Goal: Task Accomplishment & Management: Use online tool/utility

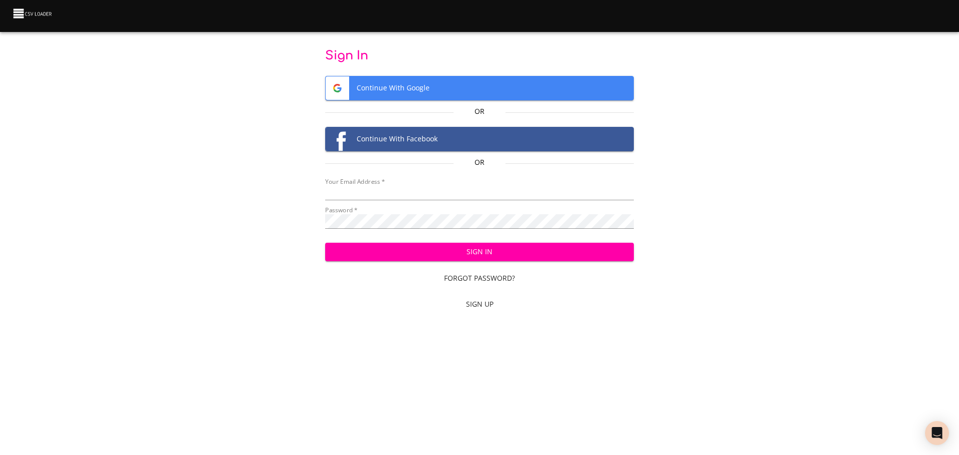
type input "[EMAIL_ADDRESS][DOMAIN_NAME]"
click at [482, 250] on span "Sign In" at bounding box center [479, 252] width 293 height 12
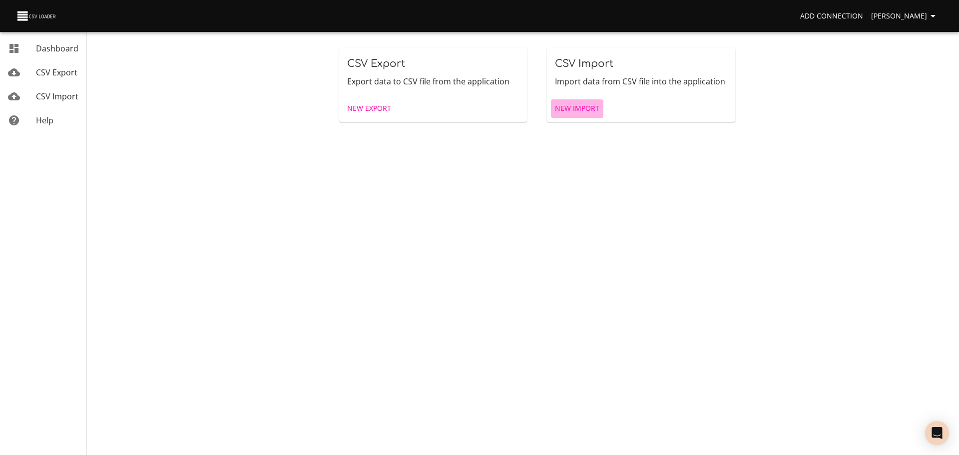
click at [576, 104] on span "New Import" at bounding box center [577, 108] width 44 height 12
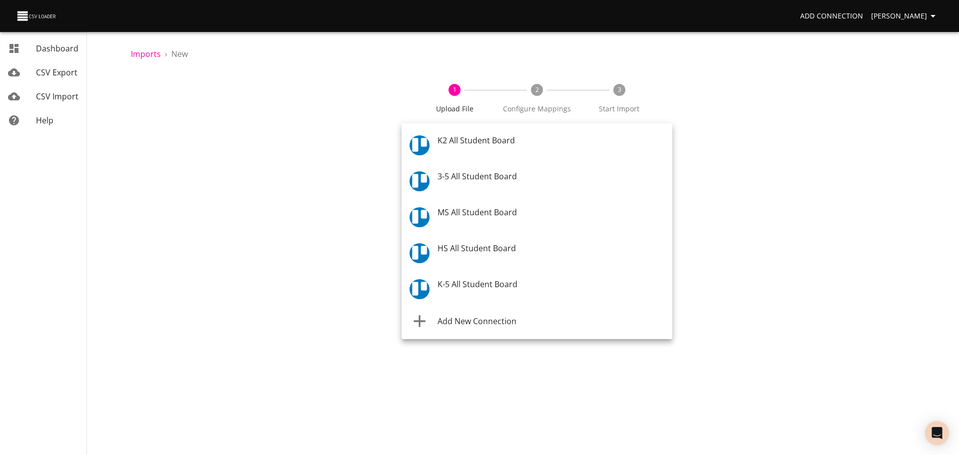
click at [496, 144] on body "Add Connection Celeste Claggett Dashboard CSV Export CSV Import Help Imports › …" at bounding box center [479, 227] width 959 height 455
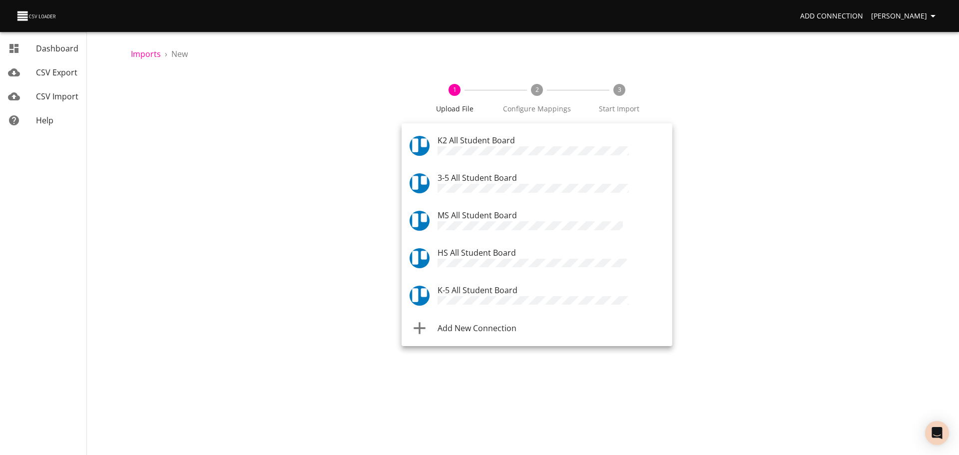
click at [469, 285] on span "K-5 All Student Board" at bounding box center [477, 290] width 80 height 11
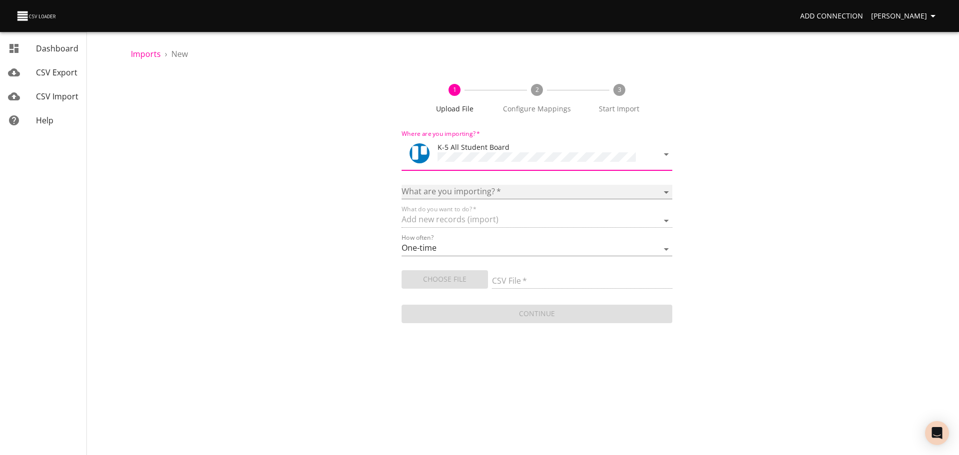
click at [467, 185] on select "Boards Cards Checkitems Checklists" at bounding box center [536, 192] width 271 height 14
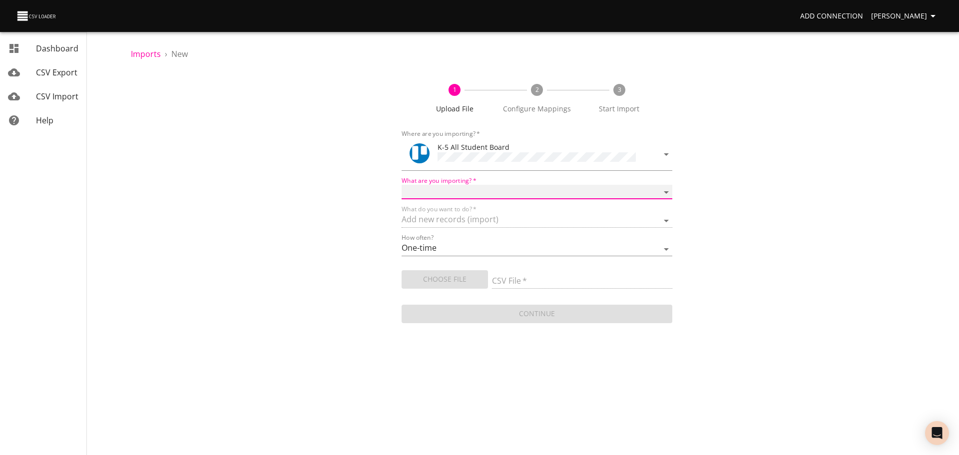
select select "cards"
click at [401, 185] on select "Boards Cards Checkitems Checklists" at bounding box center [536, 192] width 271 height 14
click at [448, 274] on span "Choose File" at bounding box center [444, 279] width 70 height 12
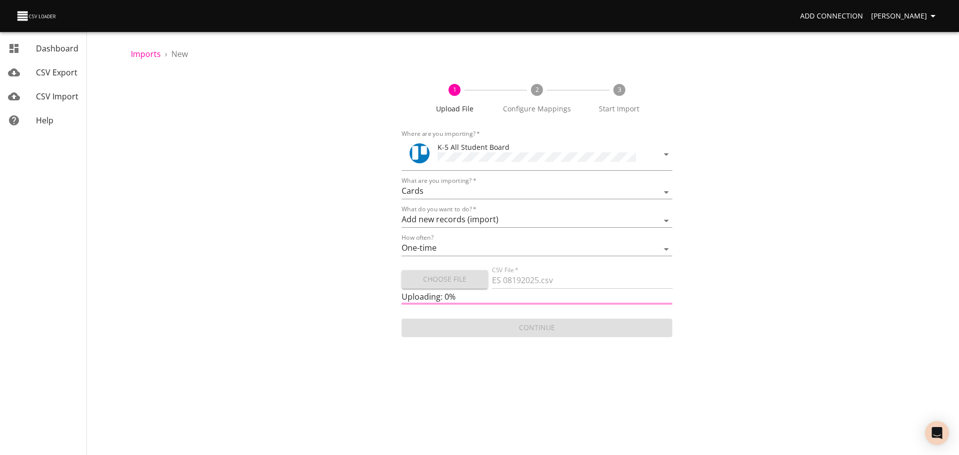
type input "ES 08192025.csv"
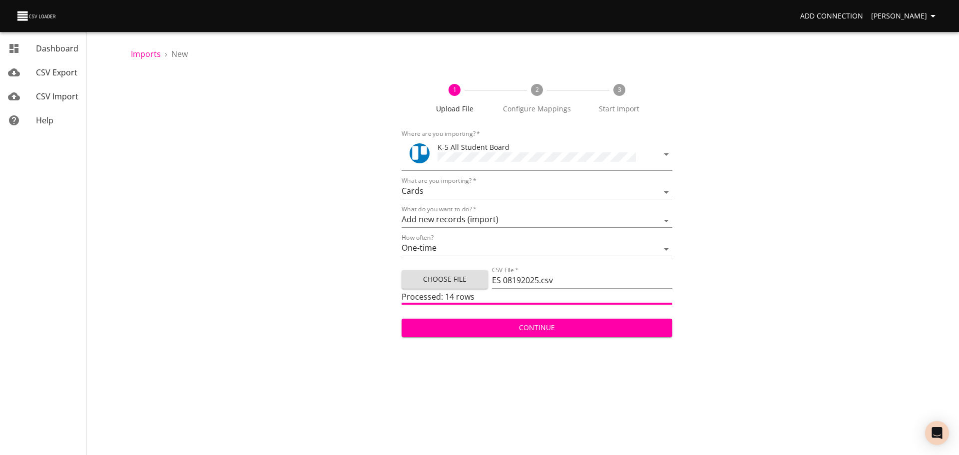
click at [600, 322] on span "Continue" at bounding box center [536, 328] width 255 height 12
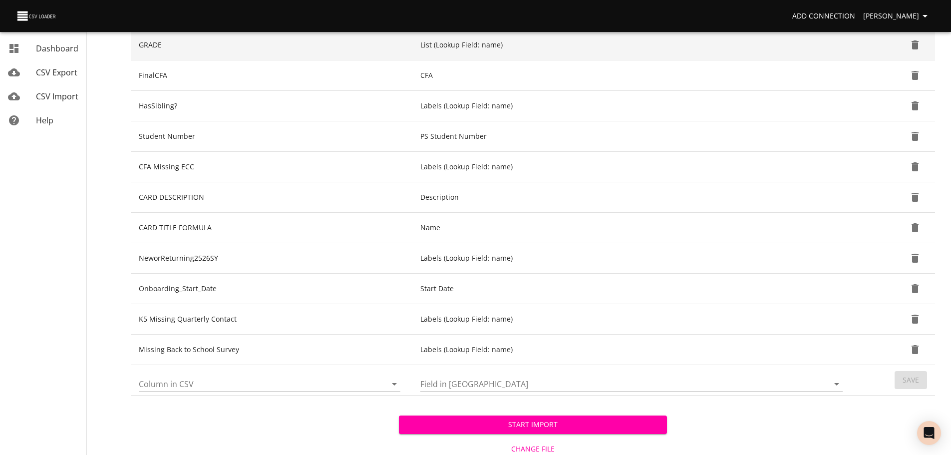
scroll to position [259, 0]
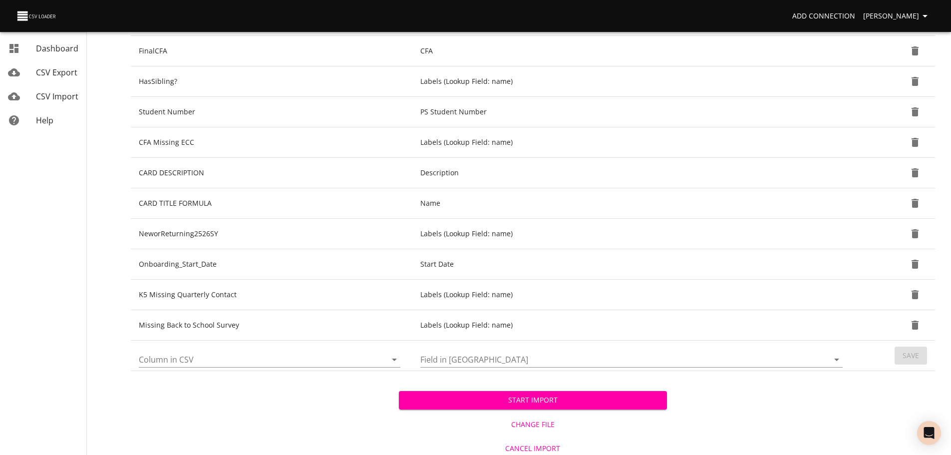
click at [396, 357] on icon "Open" at bounding box center [394, 359] width 12 height 12
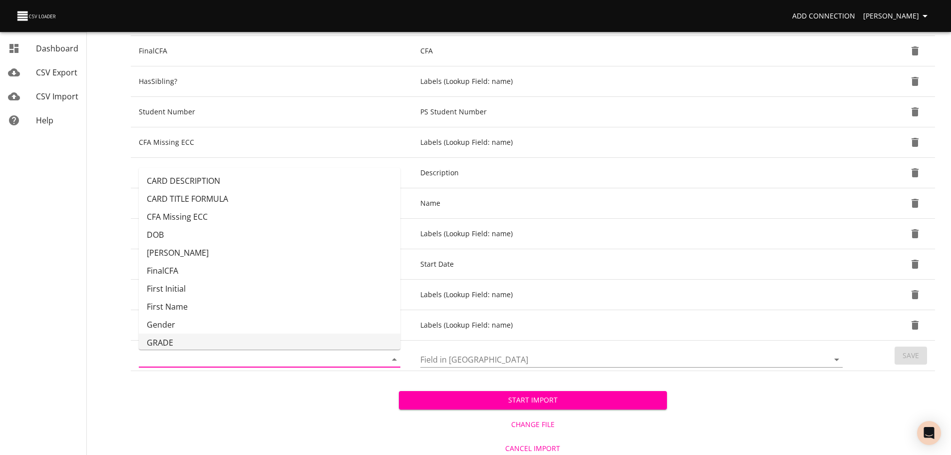
click at [330, 335] on li "GRADE" at bounding box center [270, 343] width 262 height 18
type input "GRADE"
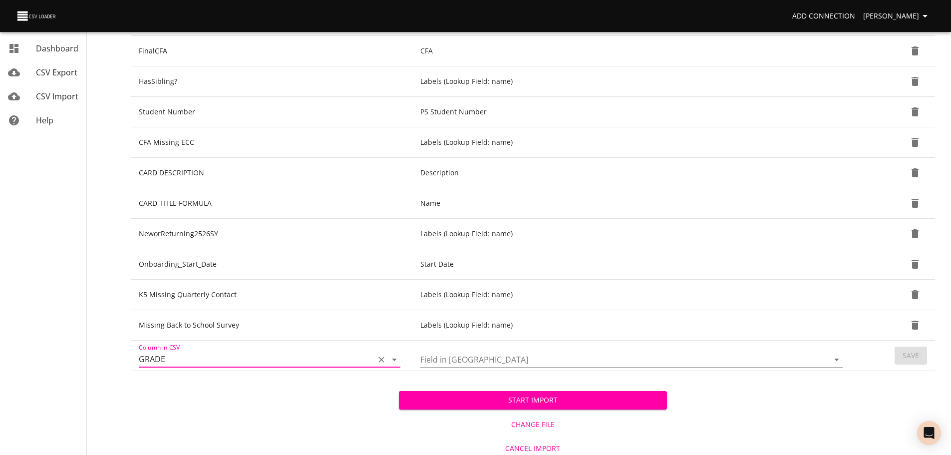
click at [833, 358] on icon "Open" at bounding box center [837, 359] width 12 height 12
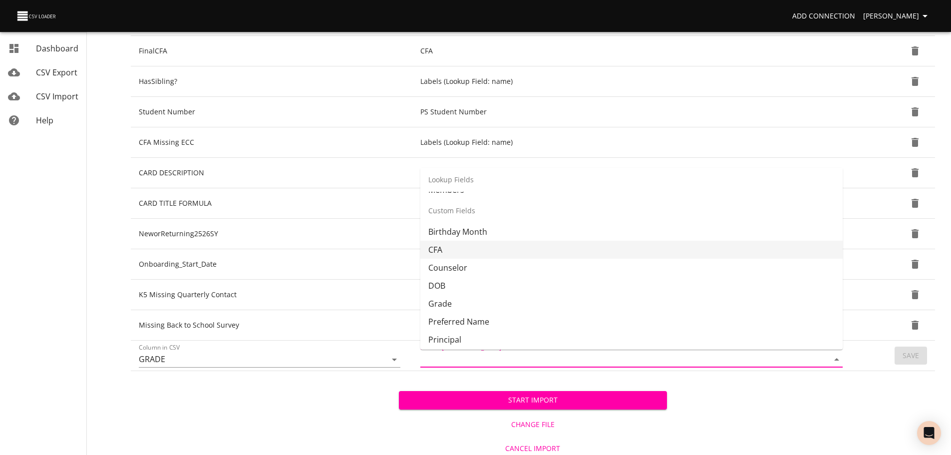
scroll to position [203, 0]
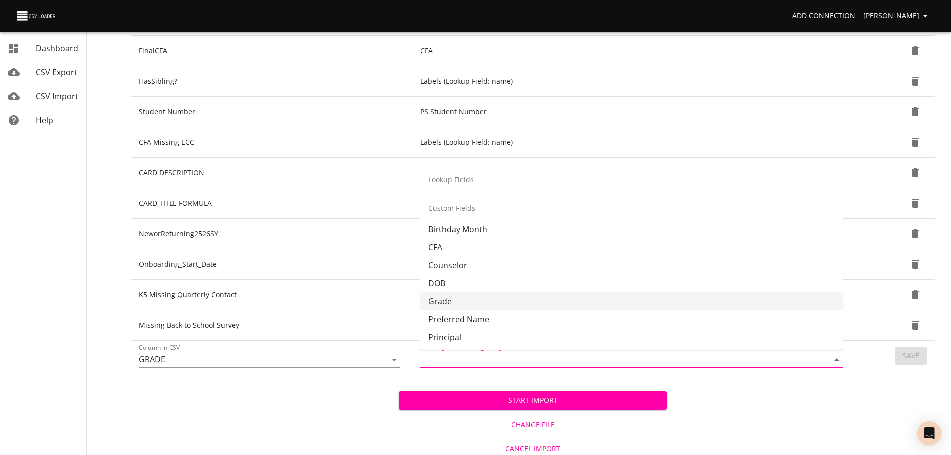
click at [708, 307] on li "Grade" at bounding box center [631, 301] width 422 height 18
type input "Grade"
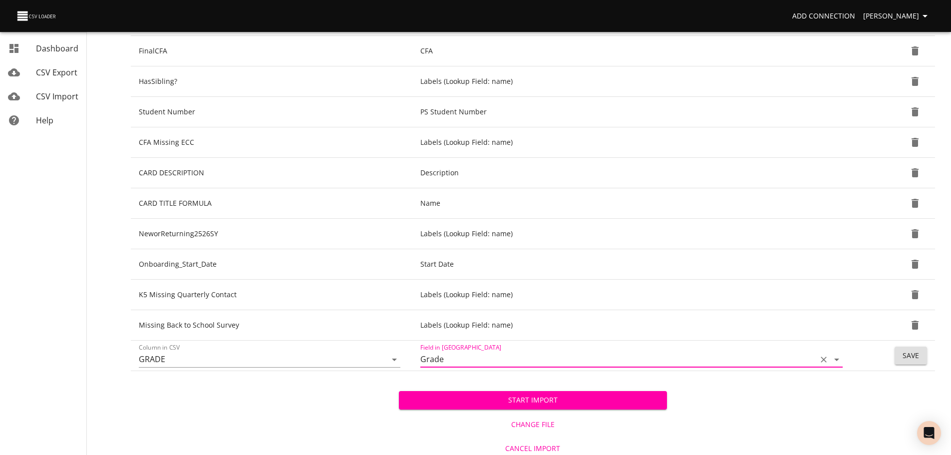
click at [917, 352] on span "Save" at bounding box center [911, 355] width 16 height 12
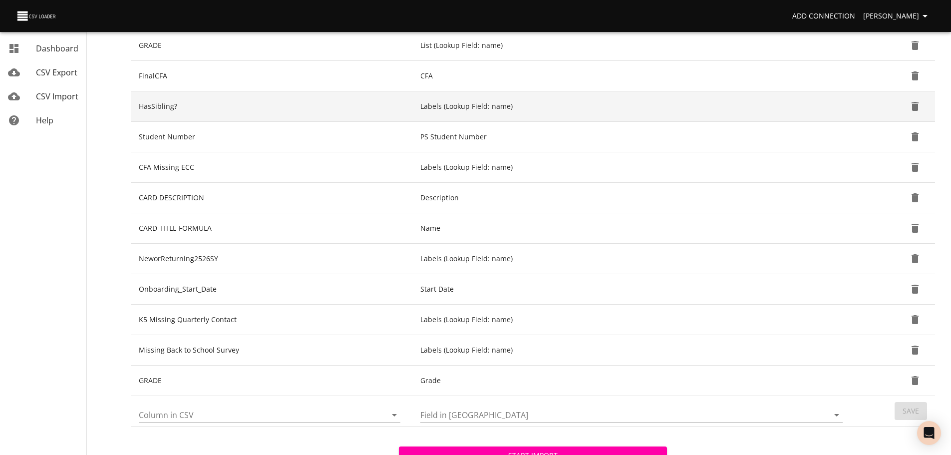
scroll to position [236, 0]
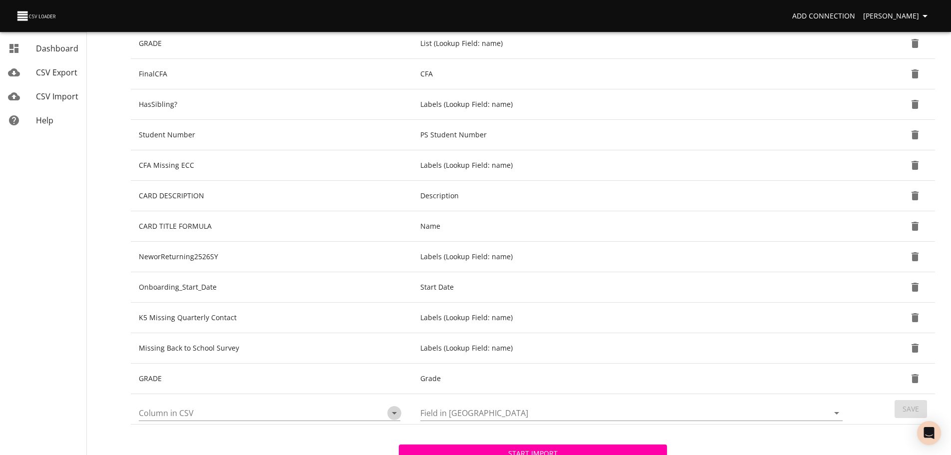
click at [395, 412] on icon "Open" at bounding box center [394, 413] width 12 height 12
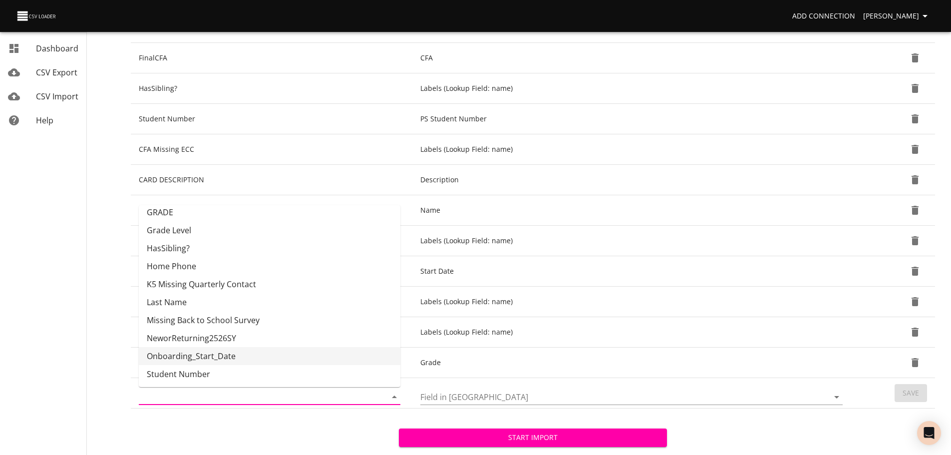
scroll to position [253, 0]
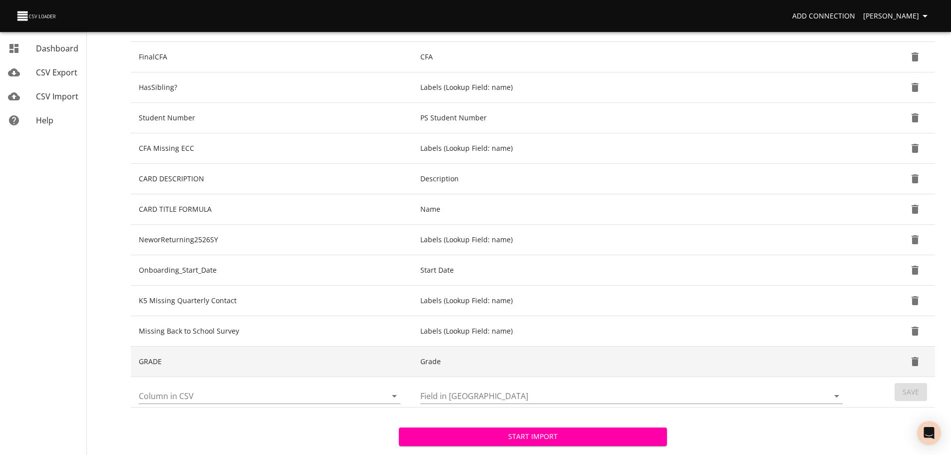
click at [553, 365] on td "Grade" at bounding box center [633, 362] width 442 height 30
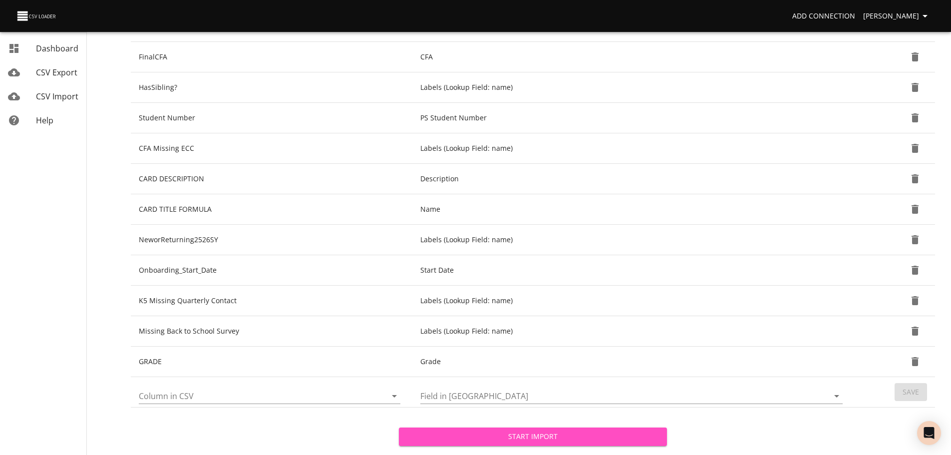
click at [529, 437] on span "Start Import" at bounding box center [533, 436] width 252 height 12
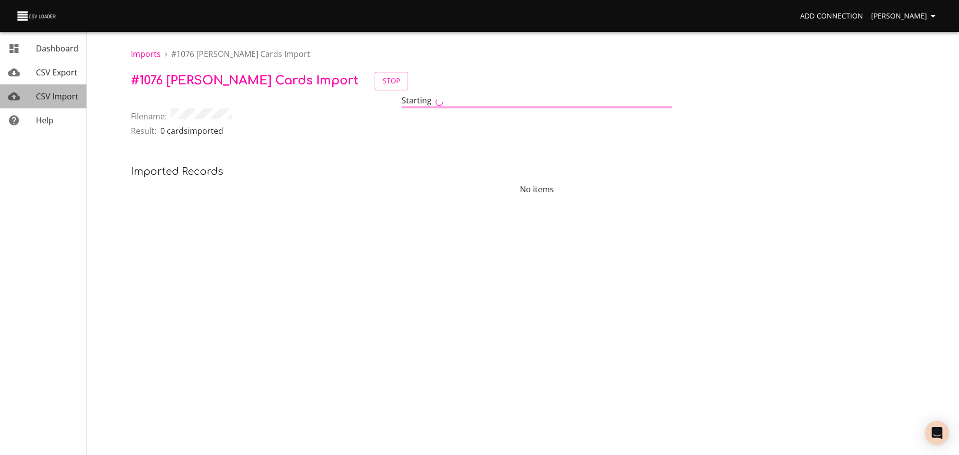
click at [56, 100] on span "CSV Import" at bounding box center [57, 96] width 42 height 11
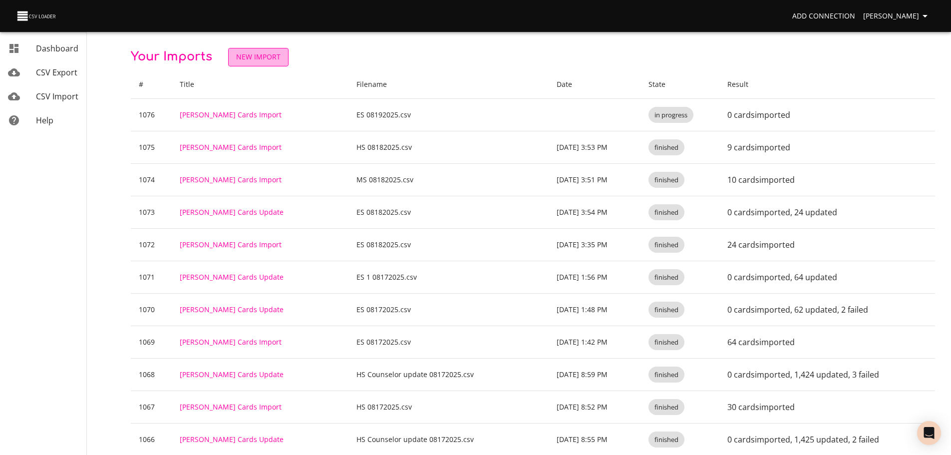
click at [241, 53] on span "New Import" at bounding box center [258, 57] width 44 height 12
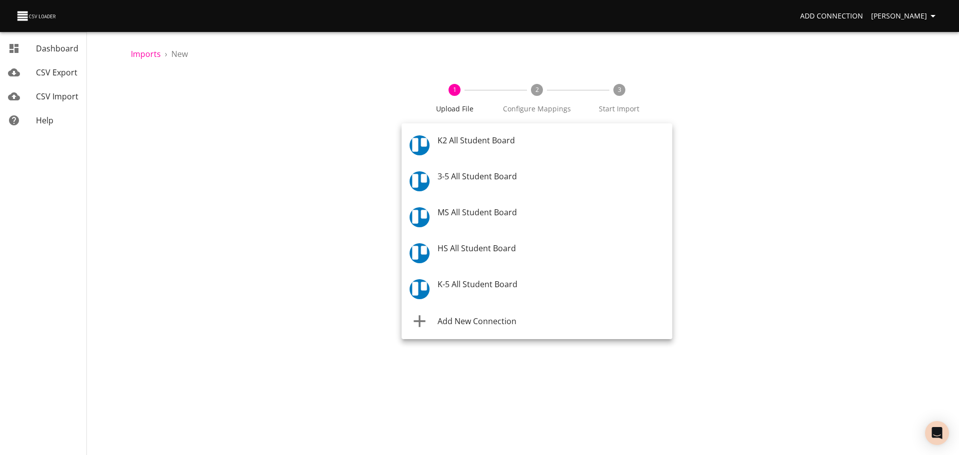
click at [467, 146] on body "Add Connection Celeste Claggett Dashboard CSV Export CSV Import Help Imports › …" at bounding box center [479, 227] width 959 height 455
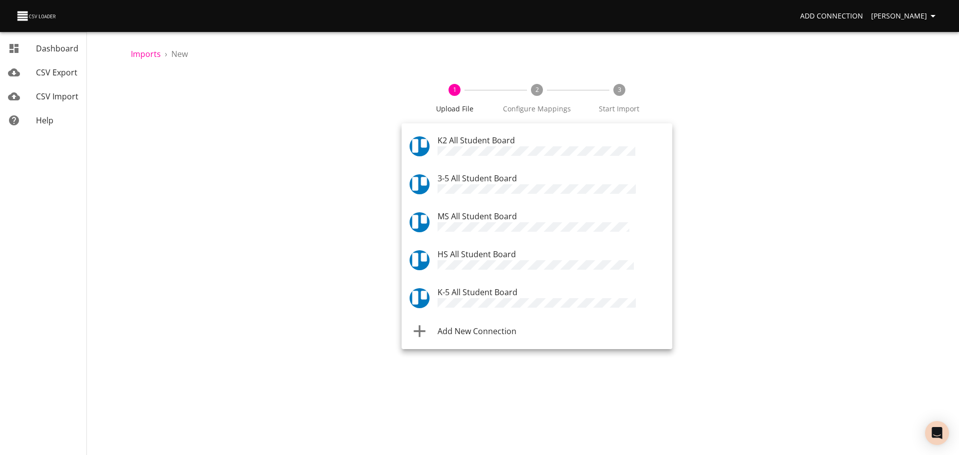
click at [470, 213] on span "MS All Student Board" at bounding box center [476, 216] width 79 height 11
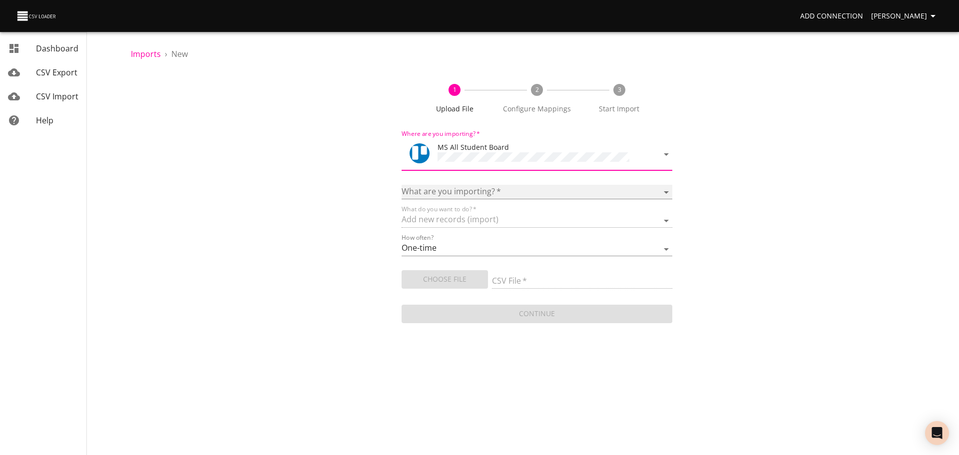
click at [467, 186] on select "Boards Cards Checkitems Checklists" at bounding box center [536, 192] width 271 height 14
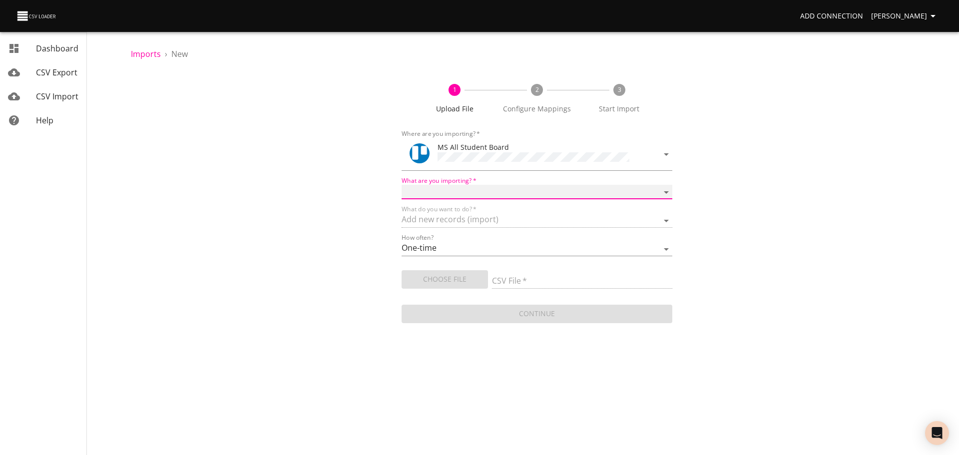
select select "cards"
click at [401, 185] on select "Boards Cards Checkitems Checklists" at bounding box center [536, 192] width 271 height 14
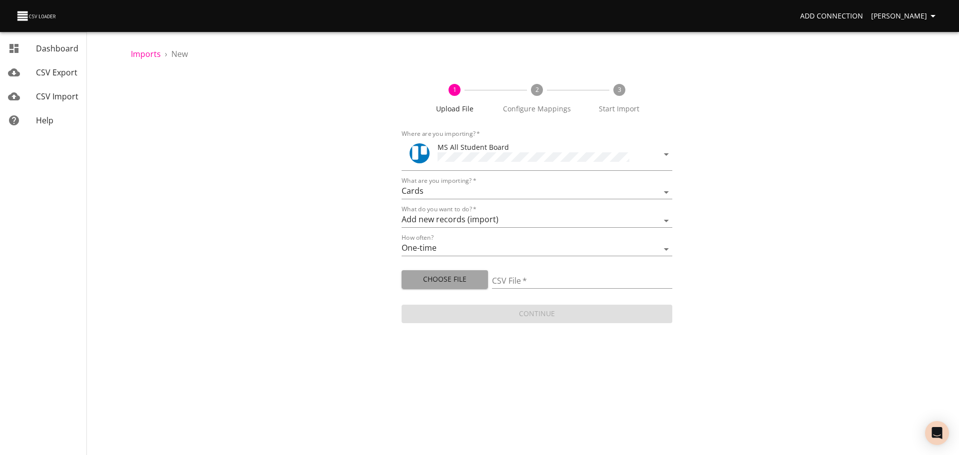
click at [445, 286] on button "Choose File" at bounding box center [444, 279] width 86 height 18
type input "MS 08192025.csv"
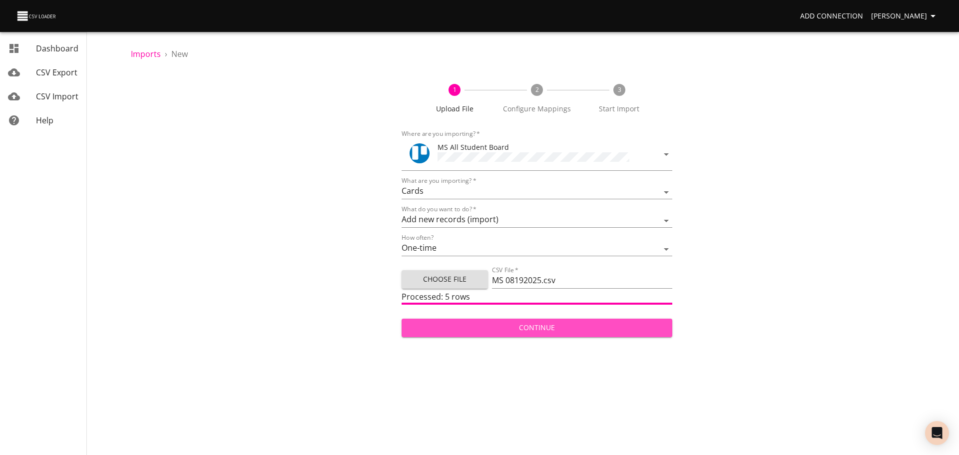
click at [439, 319] on button "Continue" at bounding box center [536, 328] width 271 height 18
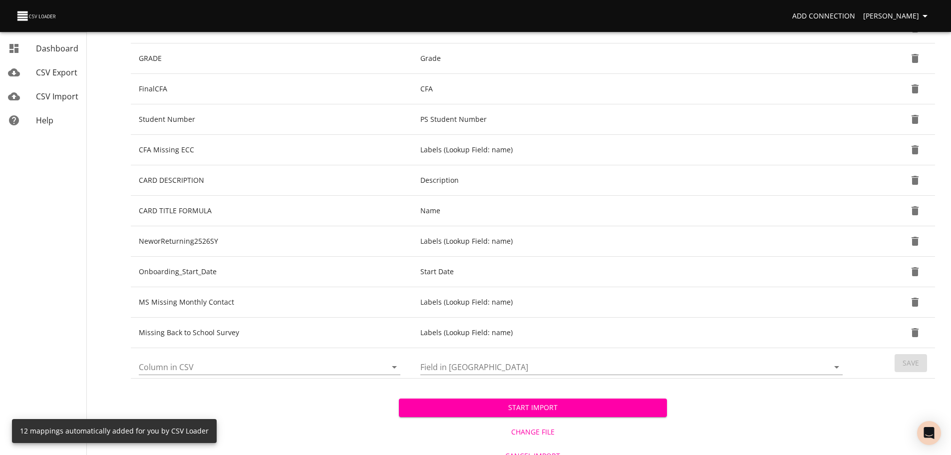
scroll to position [231, 0]
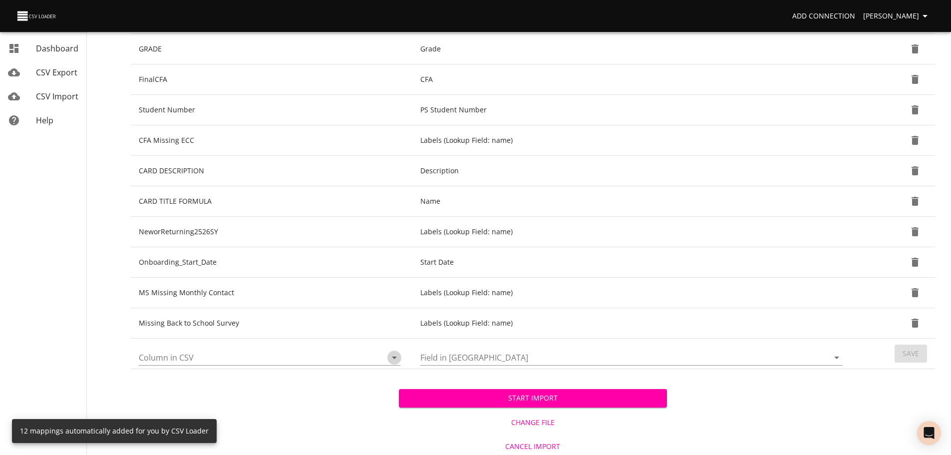
click at [392, 354] on icon "Open" at bounding box center [394, 357] width 12 height 12
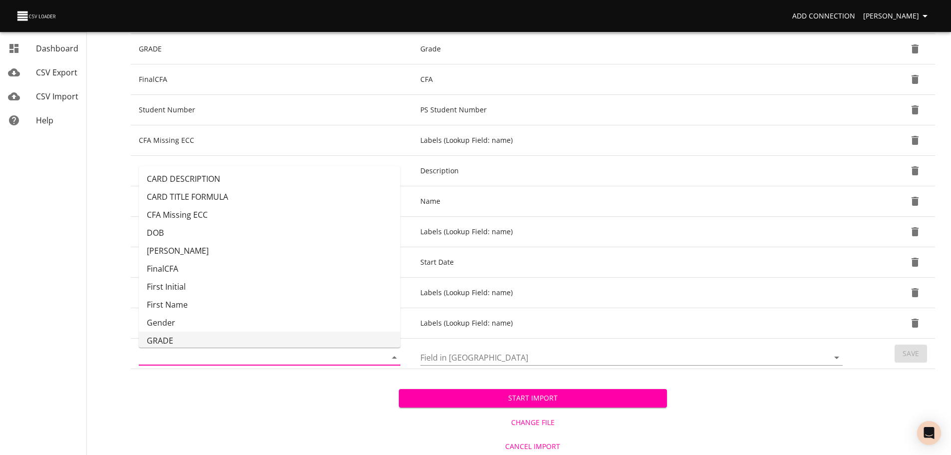
click at [334, 332] on li "GRADE" at bounding box center [270, 341] width 262 height 18
type input "GRADE"
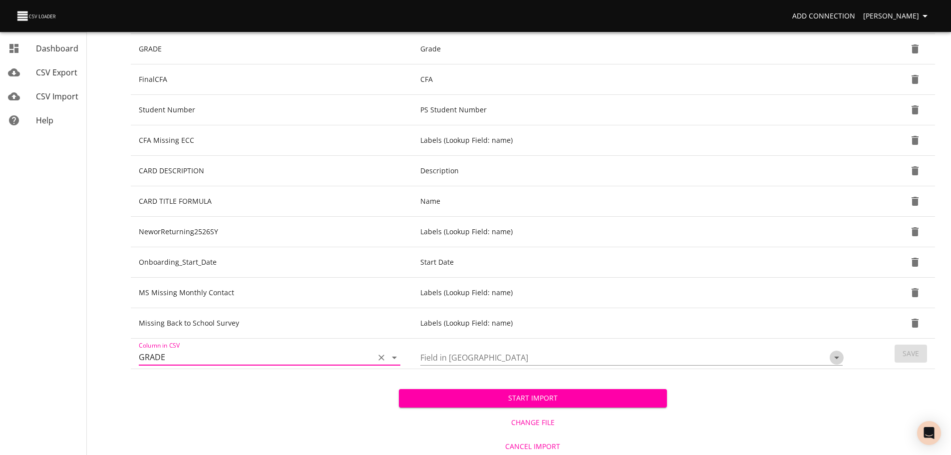
click at [839, 359] on icon "Open" at bounding box center [837, 357] width 12 height 12
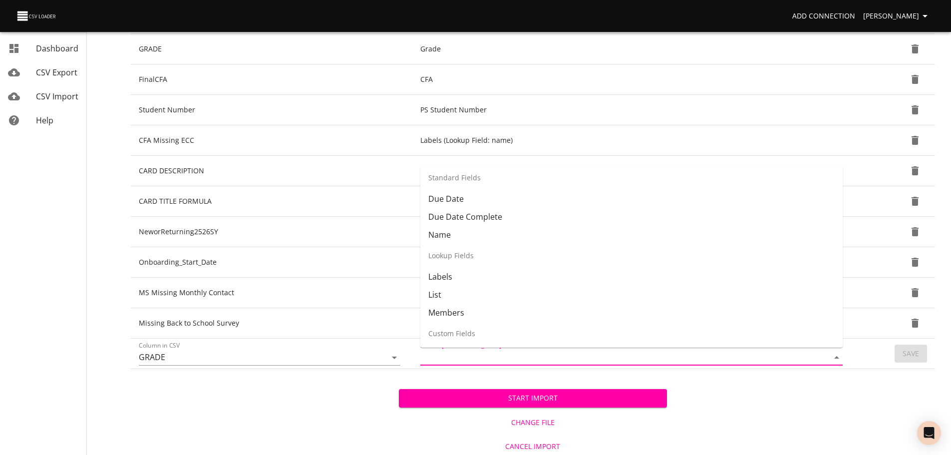
scroll to position [76, 0]
click at [688, 285] on li "List" at bounding box center [631, 294] width 422 height 18
type input "List"
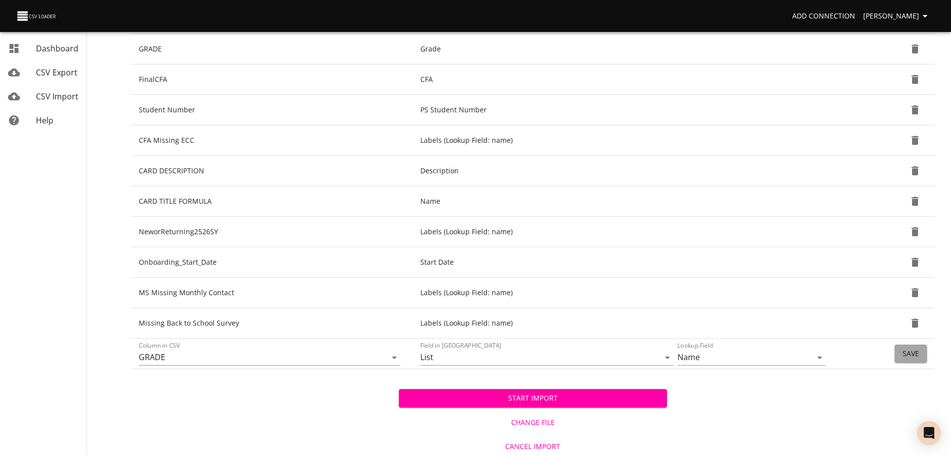
click at [902, 354] on button "Save" at bounding box center [911, 354] width 32 height 18
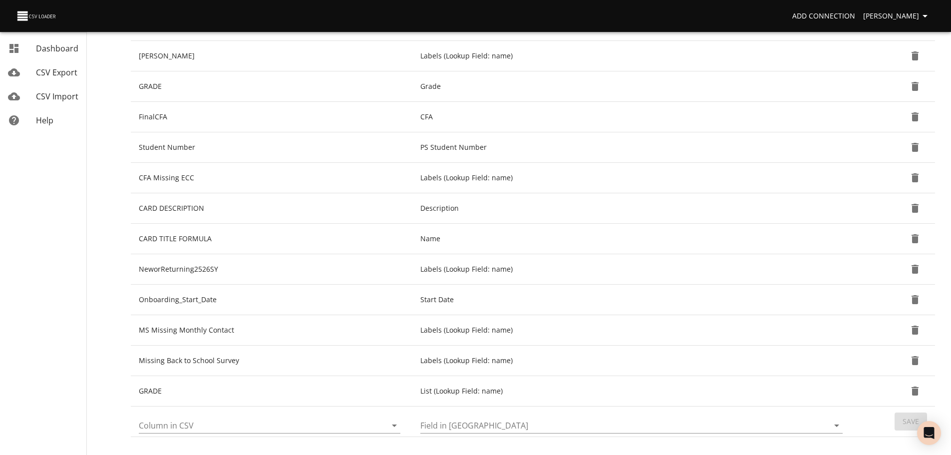
scroll to position [194, 0]
click at [393, 428] on icon "Open" at bounding box center [394, 425] width 12 height 12
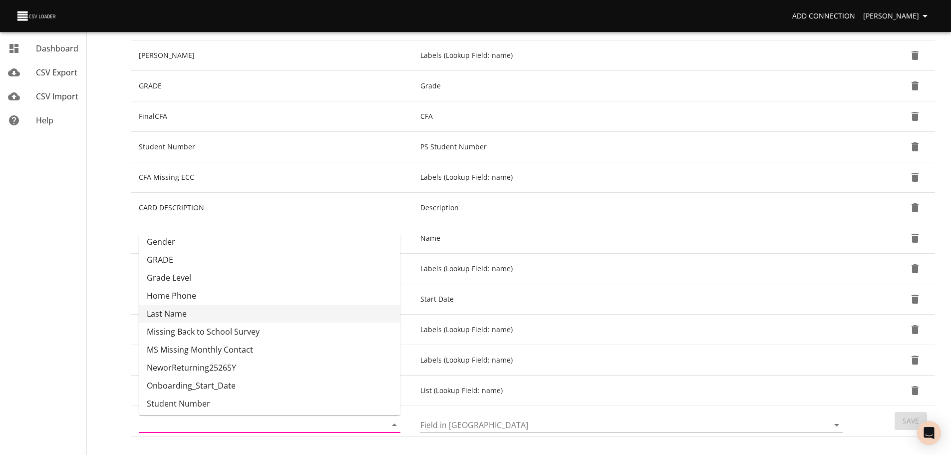
scroll to position [150, 0]
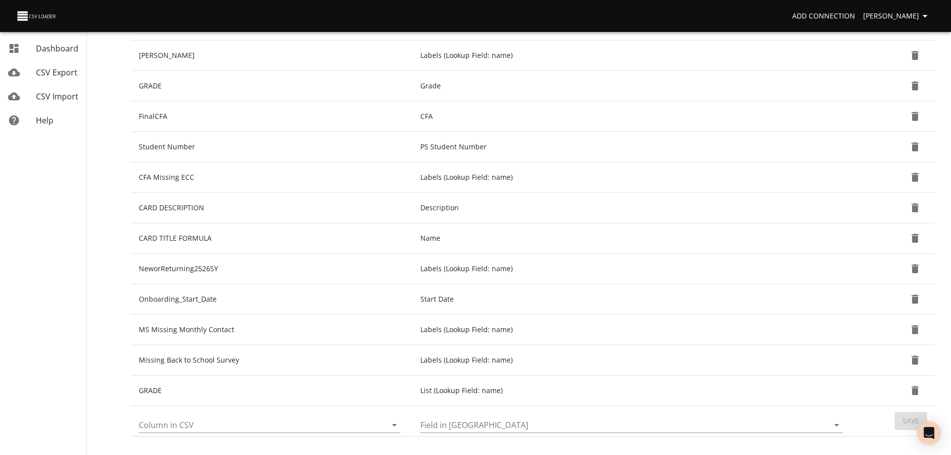
click at [96, 400] on nav "Dashboard CSV Export CSV Import Help" at bounding box center [57, 165] width 115 height 719
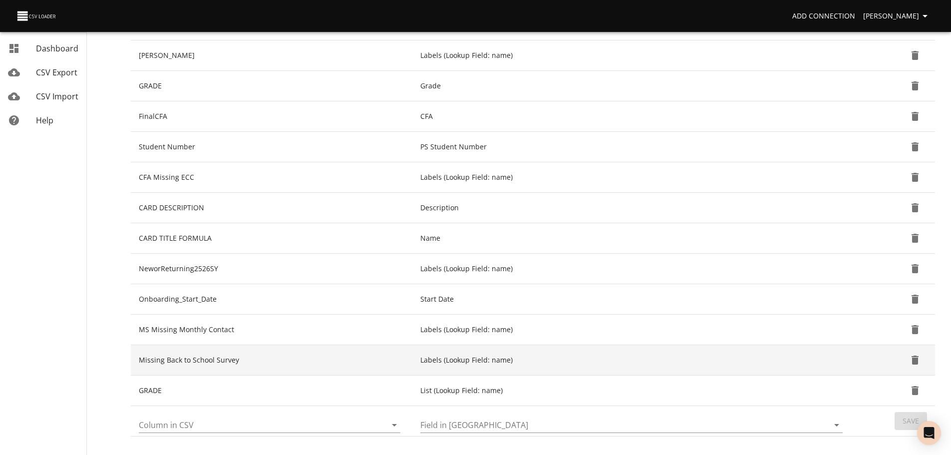
scroll to position [264, 0]
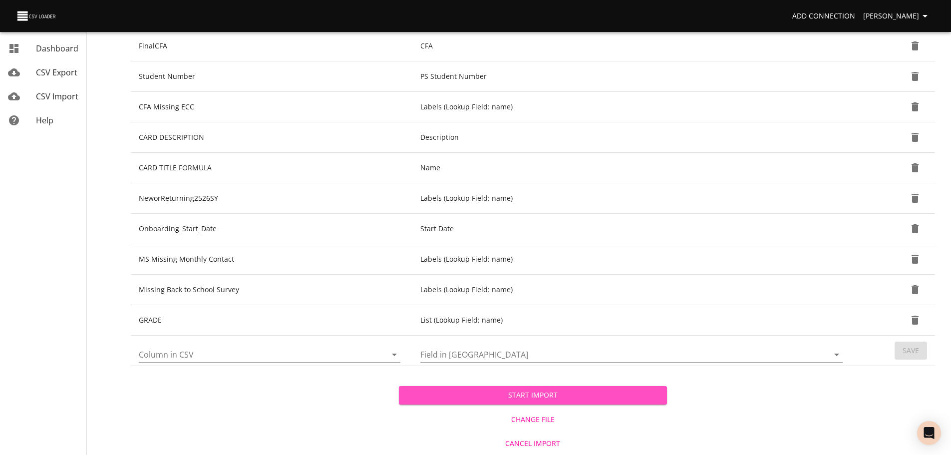
click at [510, 396] on span "Start Import" at bounding box center [533, 395] width 252 height 12
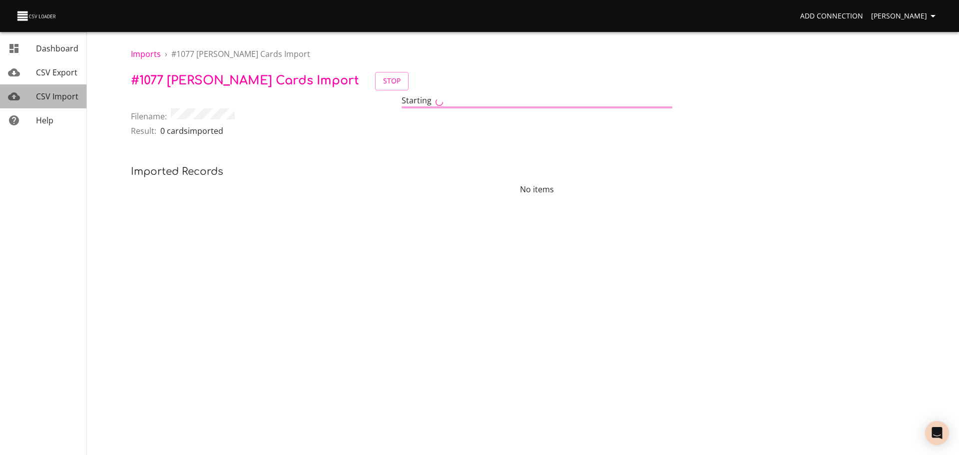
click at [64, 98] on span "CSV Import" at bounding box center [57, 96] width 42 height 11
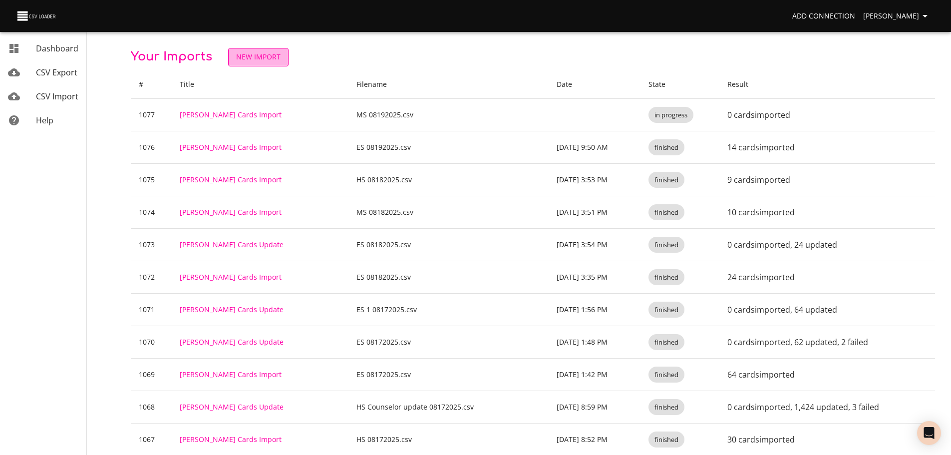
click at [284, 52] on link "New Import" at bounding box center [258, 57] width 60 height 18
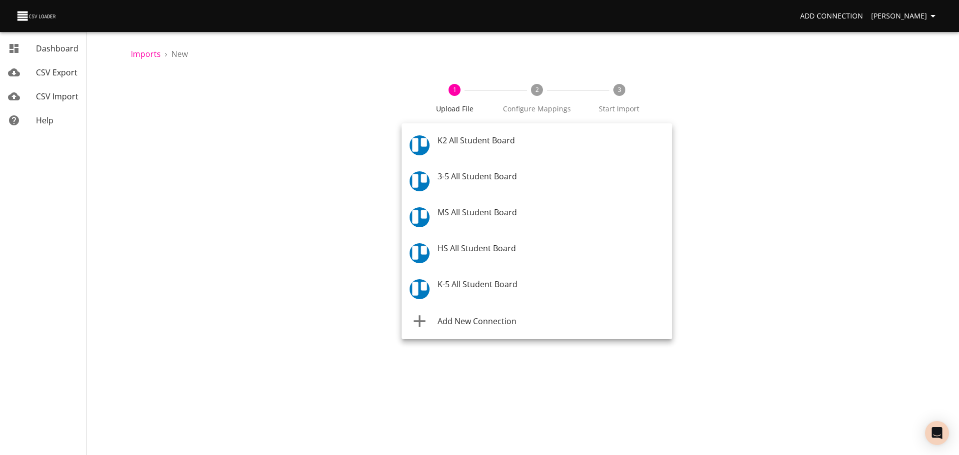
click at [441, 147] on body "Add Connection Celeste Claggett Dashboard CSV Export CSV Import Help Imports › …" at bounding box center [479, 227] width 959 height 455
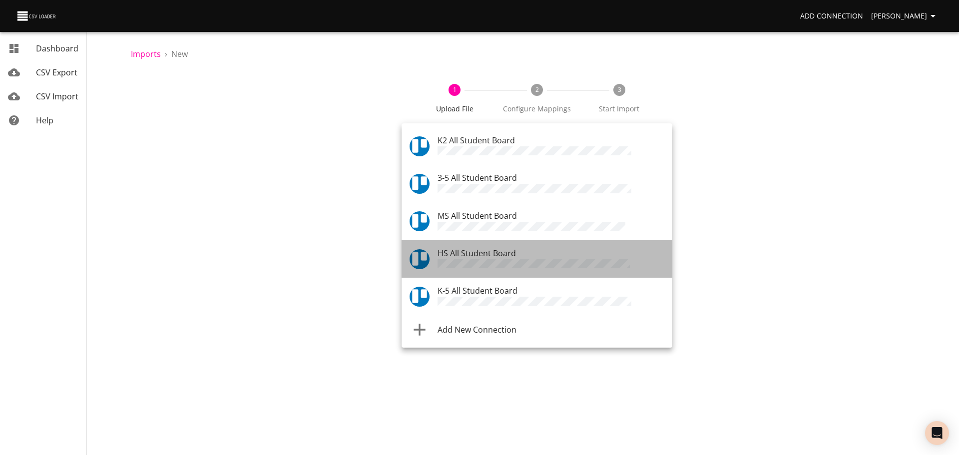
click at [462, 248] on span "HS All Student Board" at bounding box center [476, 253] width 78 height 11
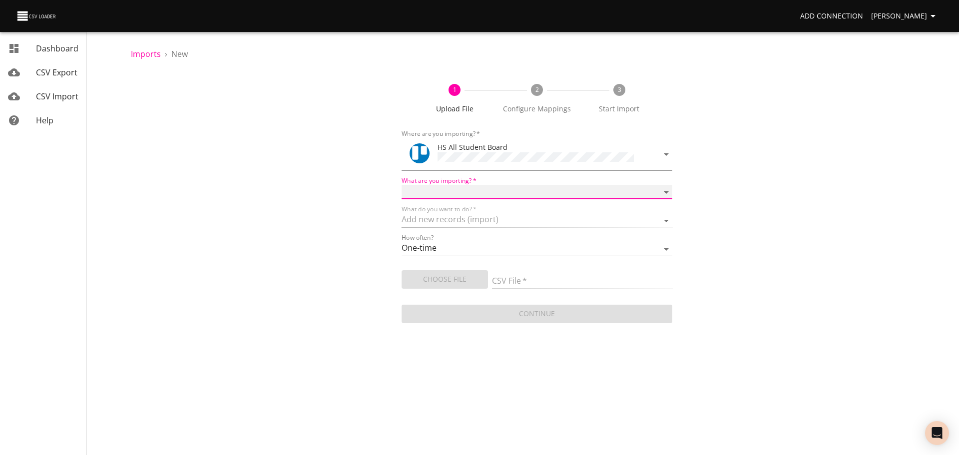
click at [466, 188] on select "Boards Cards Checkitems Checklists" at bounding box center [536, 192] width 271 height 14
select select "cards"
click at [401, 185] on select "Boards Cards Checkitems Checklists" at bounding box center [536, 192] width 271 height 14
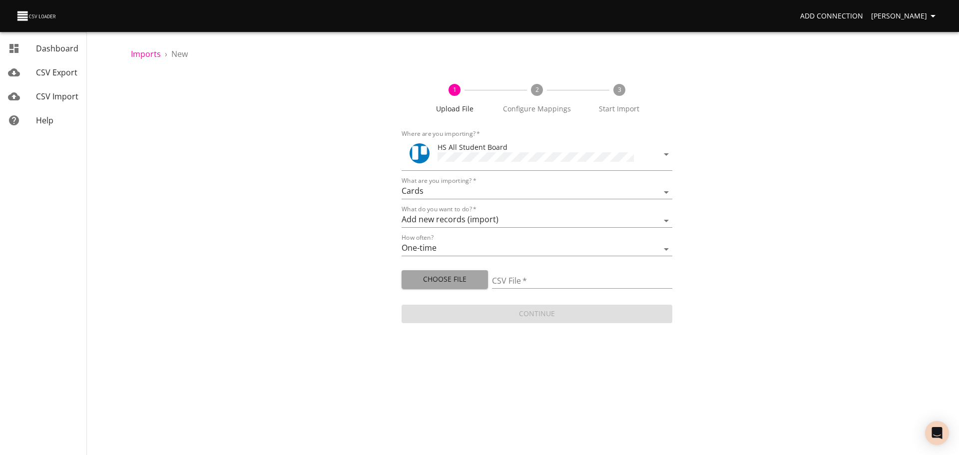
click at [455, 274] on span "Choose File" at bounding box center [444, 279] width 70 height 12
type input "HS 08192025.csv"
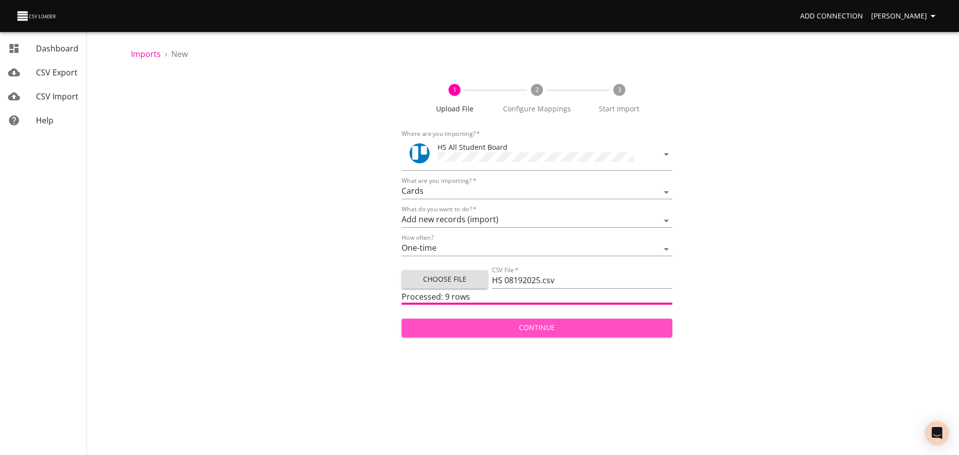
click at [537, 324] on span "Continue" at bounding box center [536, 328] width 255 height 12
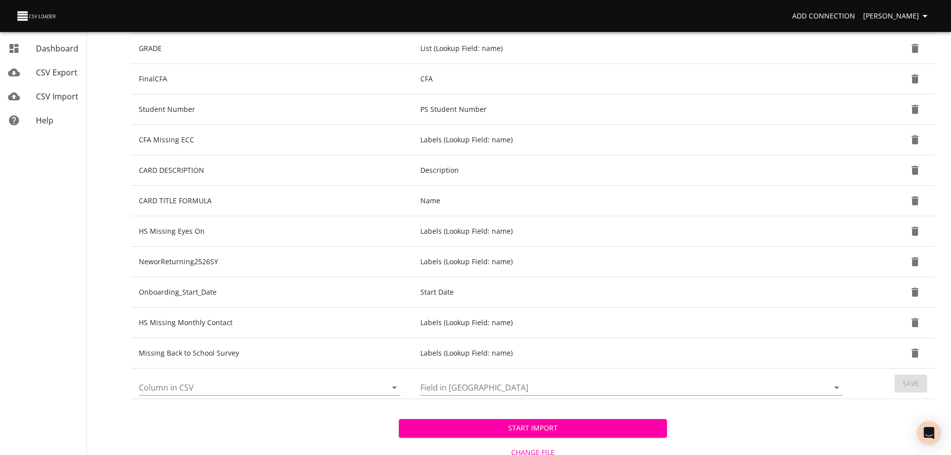
scroll to position [233, 0]
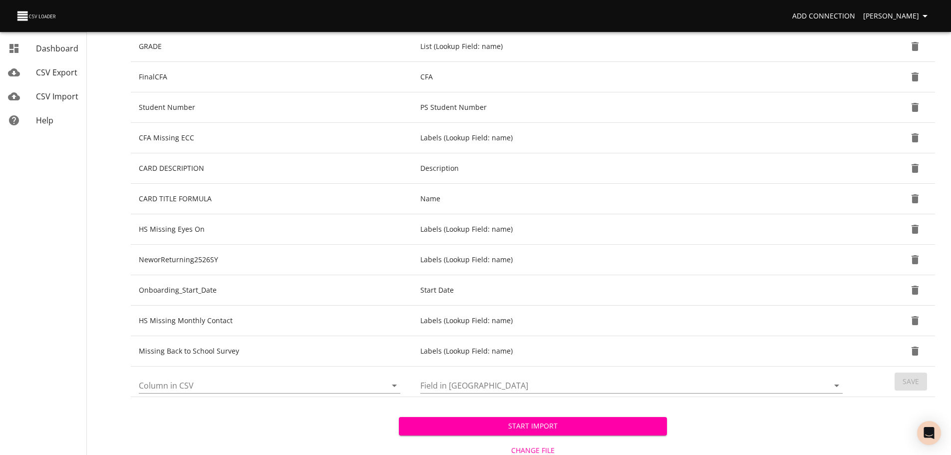
click at [393, 384] on icon "Open" at bounding box center [394, 385] width 12 height 12
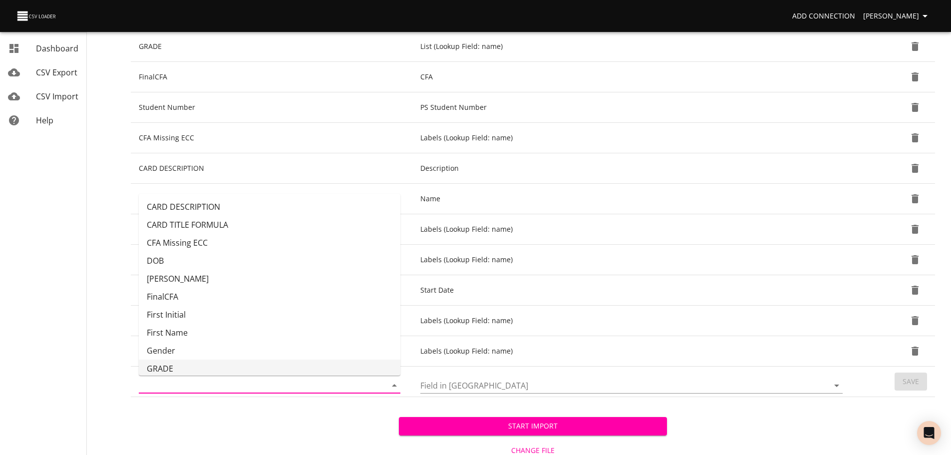
click at [318, 366] on li "GRADE" at bounding box center [270, 368] width 262 height 18
type input "GRADE"
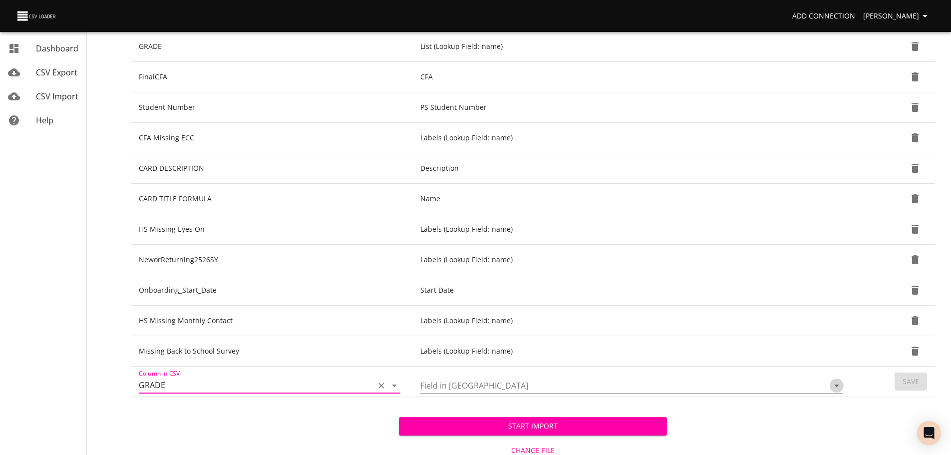
click at [839, 387] on icon "Open" at bounding box center [837, 385] width 12 height 12
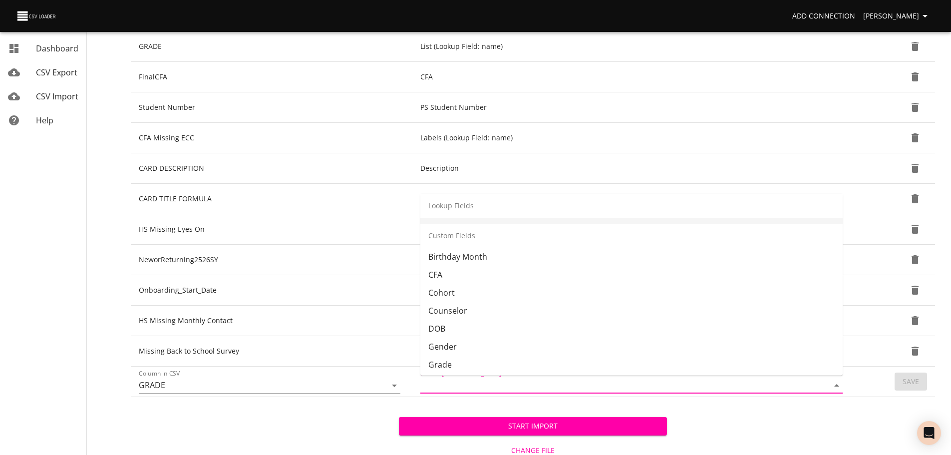
scroll to position [210, 0]
click at [735, 353] on li "Grade" at bounding box center [631, 356] width 422 height 18
type input "Grade"
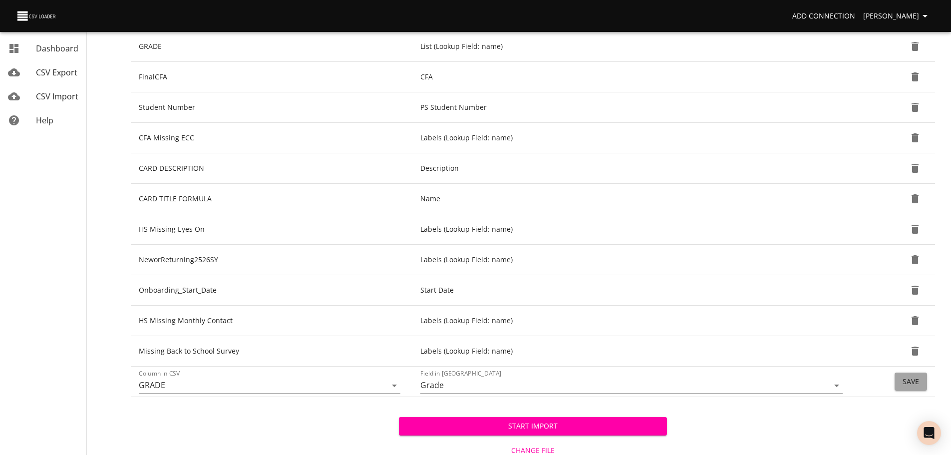
click at [901, 382] on button "Save" at bounding box center [911, 381] width 32 height 18
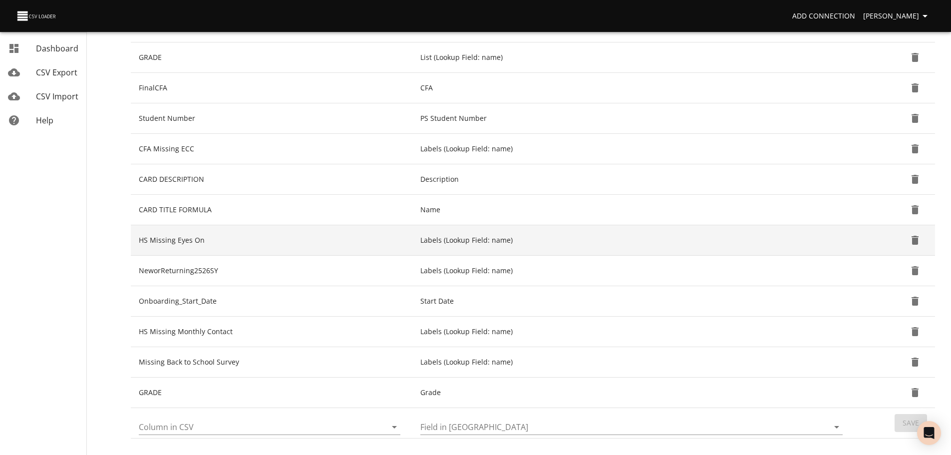
scroll to position [223, 0]
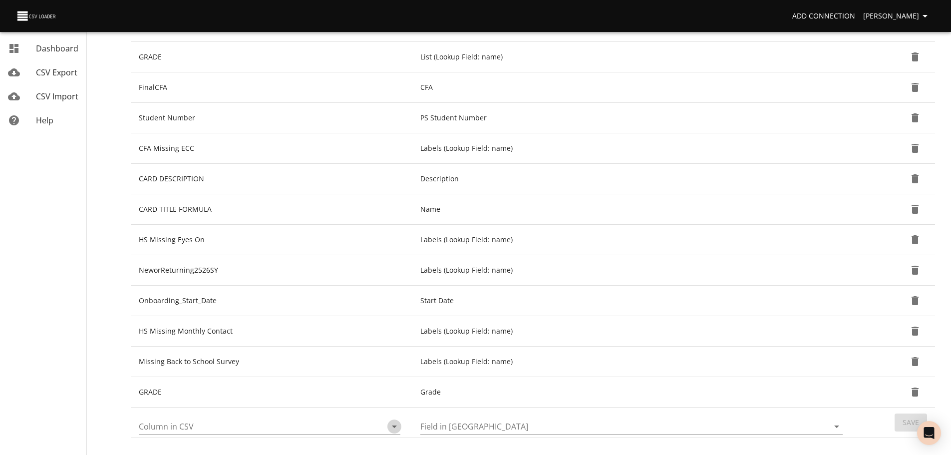
click at [390, 427] on icon "Open" at bounding box center [394, 426] width 12 height 12
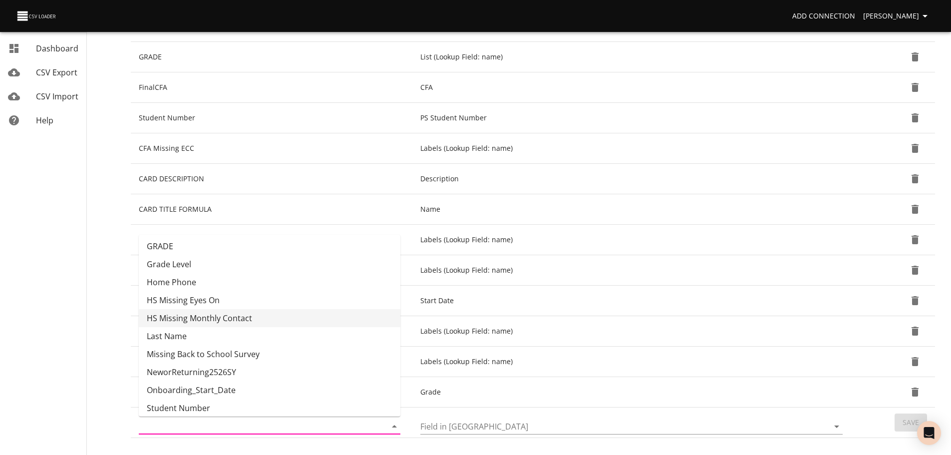
scroll to position [168, 0]
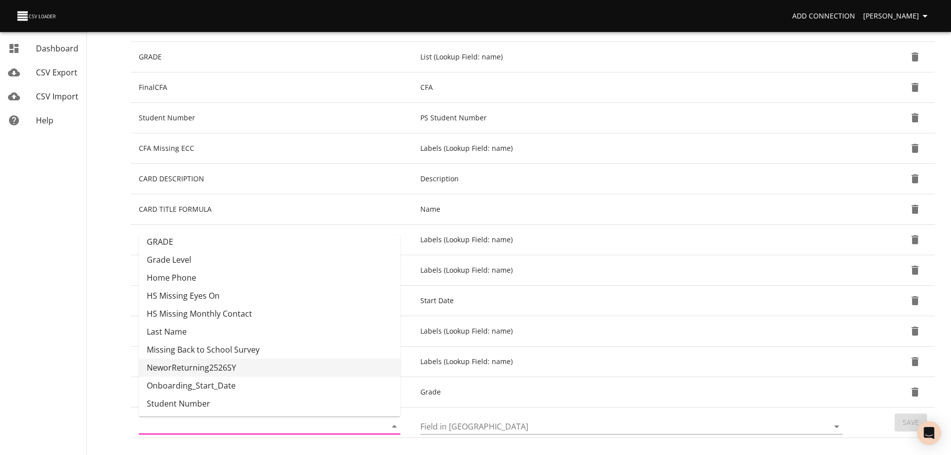
click at [127, 373] on div "Imports › New Upload File 2 Configure Mappings 3 Start Import # 1078 Trello Car…" at bounding box center [533, 151] width 836 height 749
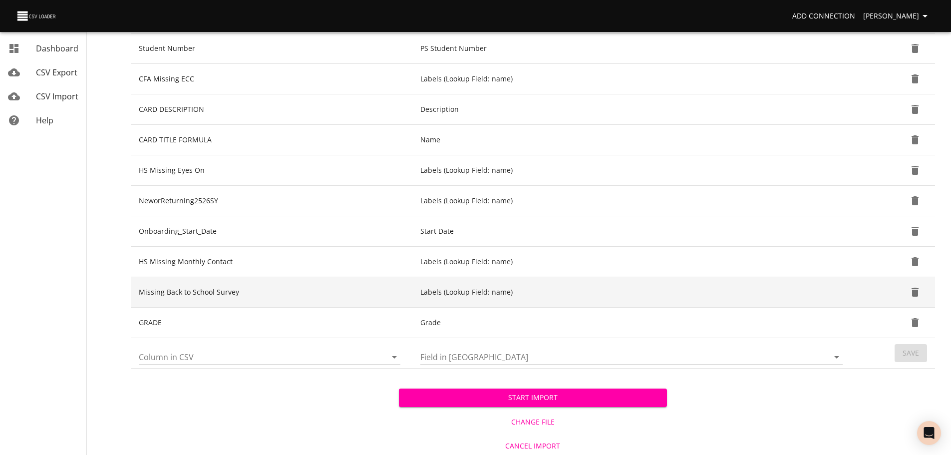
scroll to position [295, 0]
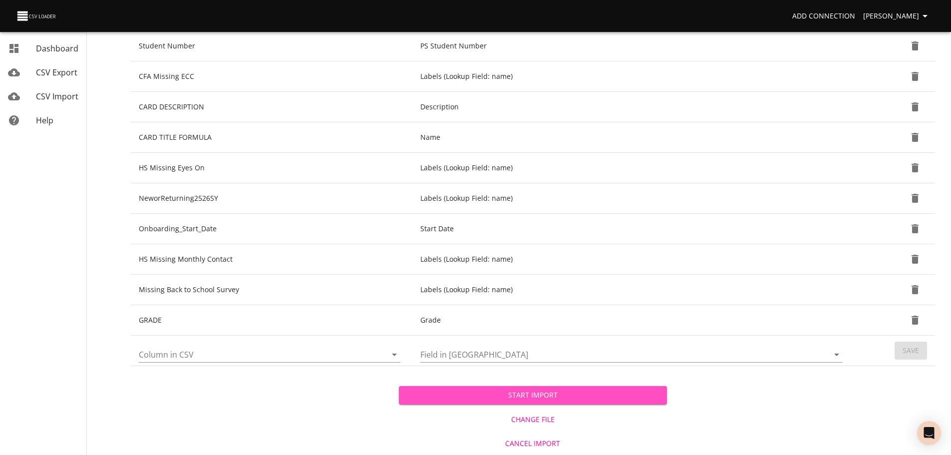
click at [479, 393] on span "Start Import" at bounding box center [533, 395] width 252 height 12
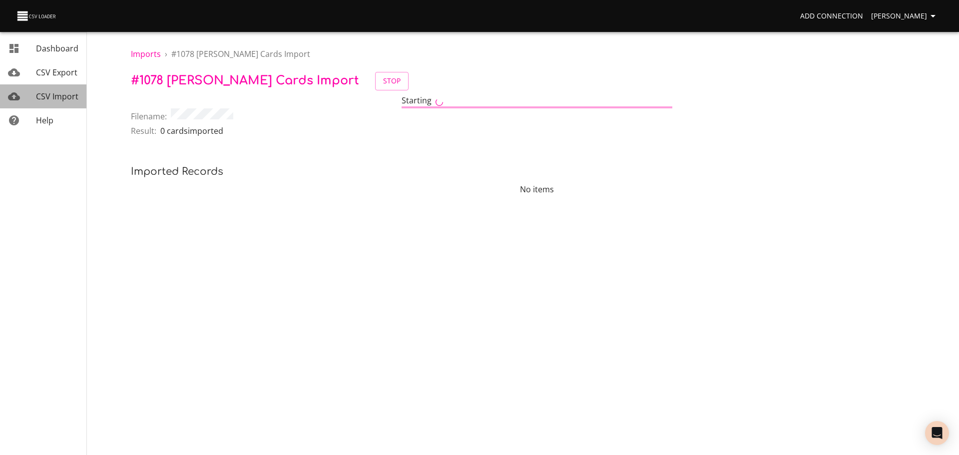
click at [59, 99] on span "CSV Import" at bounding box center [57, 96] width 42 height 11
